Goal: Navigation & Orientation: Find specific page/section

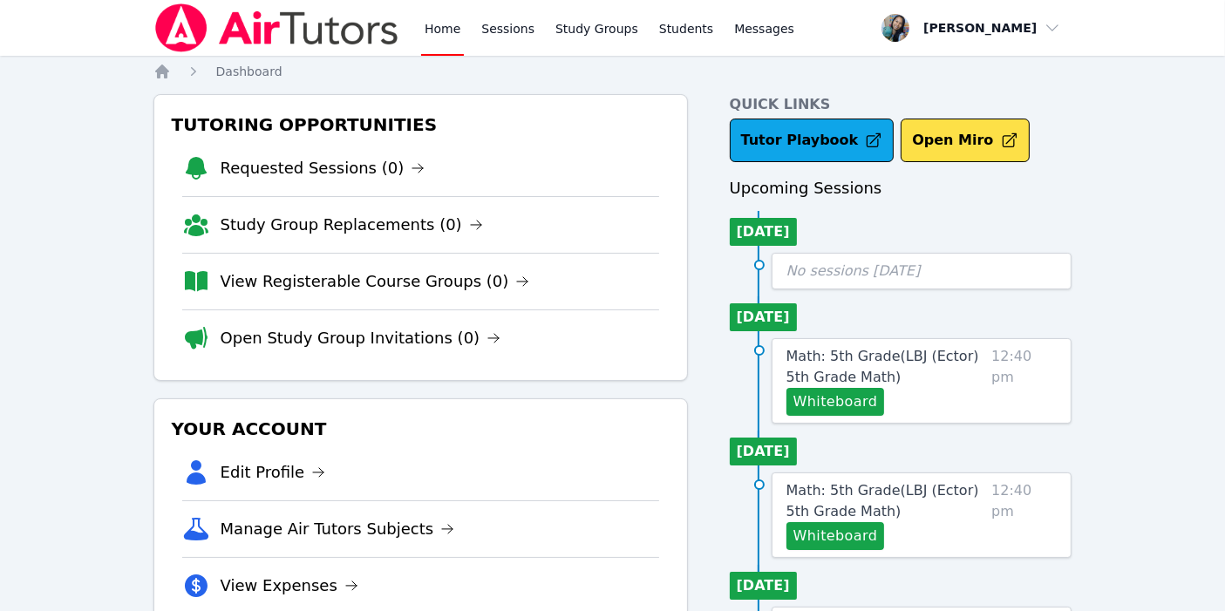
click at [397, 44] on img at bounding box center [276, 27] width 247 height 49
click at [445, 24] on link "Home" at bounding box center [442, 28] width 43 height 56
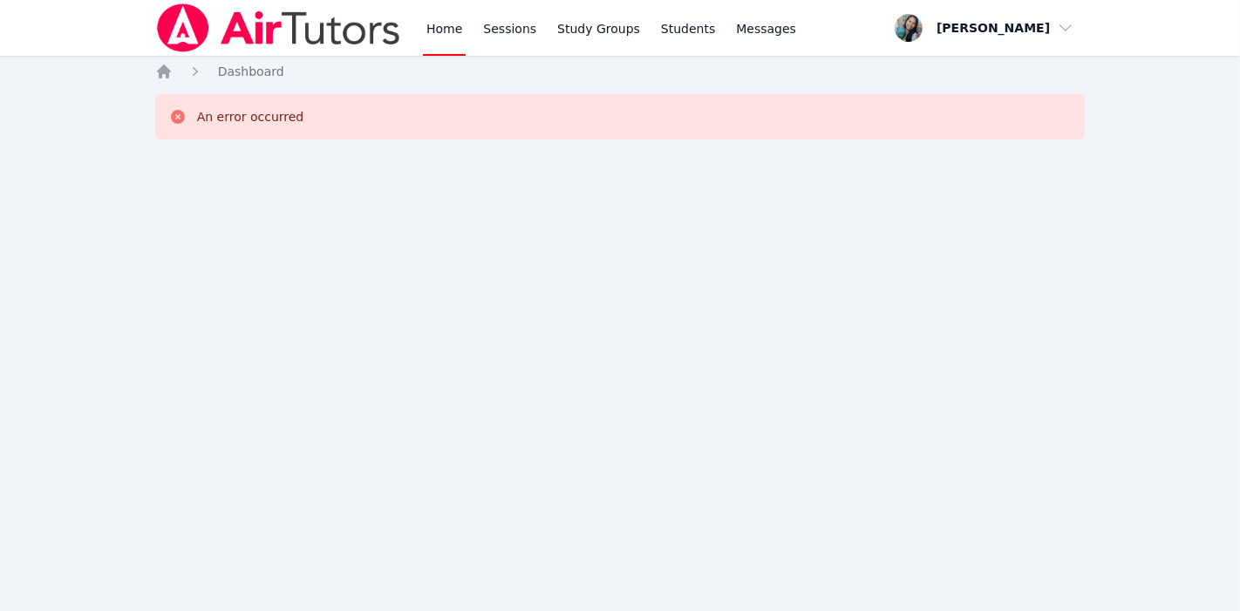
click at [103, 298] on div "Home Sessions Study Groups Students Messages Open user menu Sokha Lee Open main…" at bounding box center [620, 305] width 1240 height 611
click at [447, 24] on link "Home" at bounding box center [444, 28] width 43 height 56
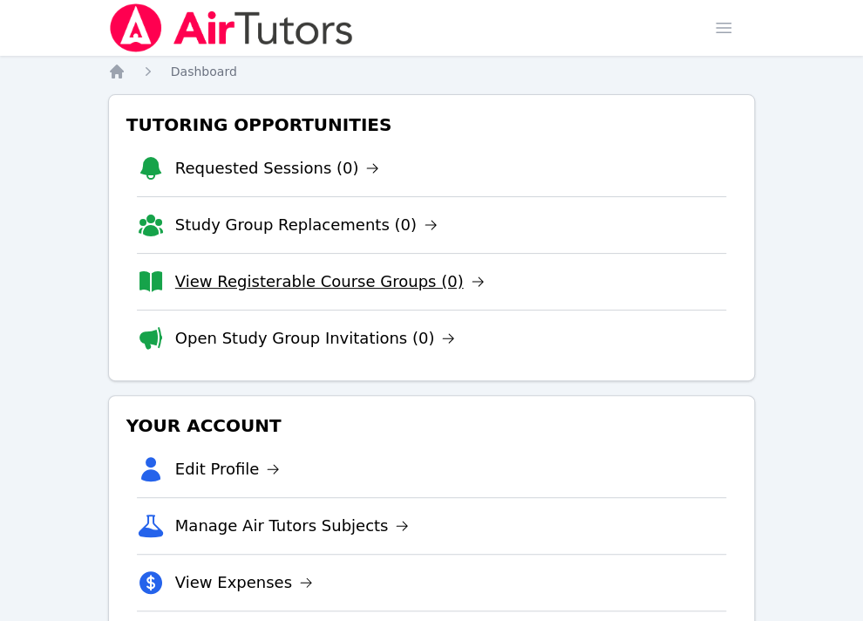
click at [360, 281] on link "View Registerable Course Groups (0)" at bounding box center [330, 281] width 310 height 24
